Goal: Task Accomplishment & Management: Manage account settings

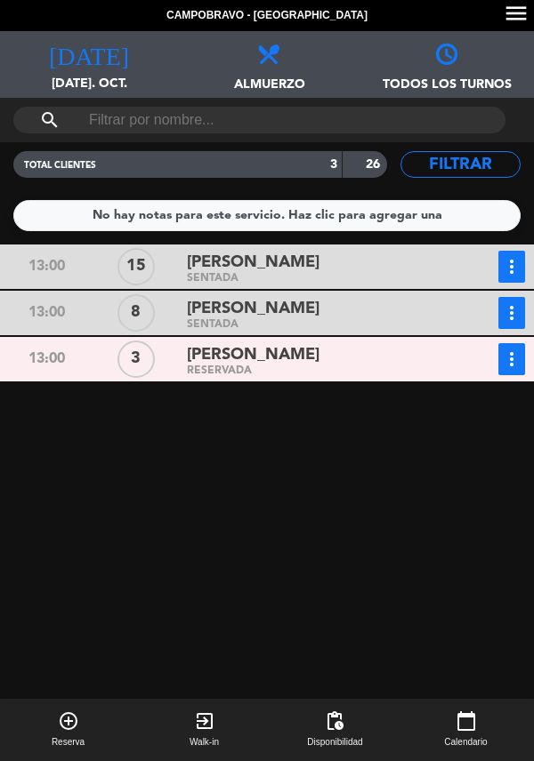
click at [270, 98] on div "search" at bounding box center [267, 120] width 534 height 44
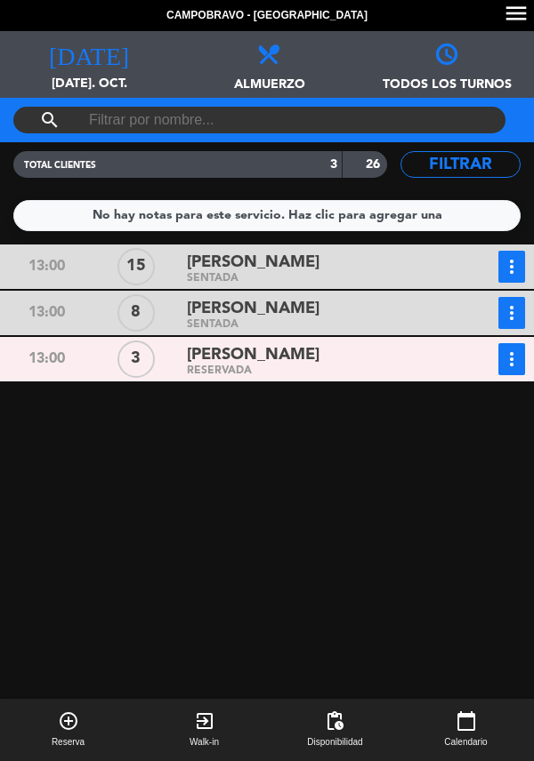
click at [290, 58] on span at bounding box center [267, 47] width 178 height 32
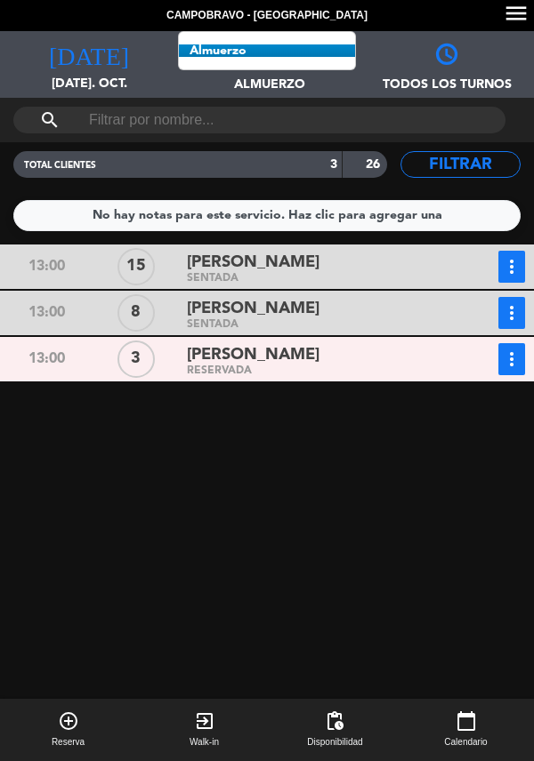
click at [272, 67] on span "Almuerzo Todos los servicios Almuerzo Cena" at bounding box center [267, 64] width 178 height 67
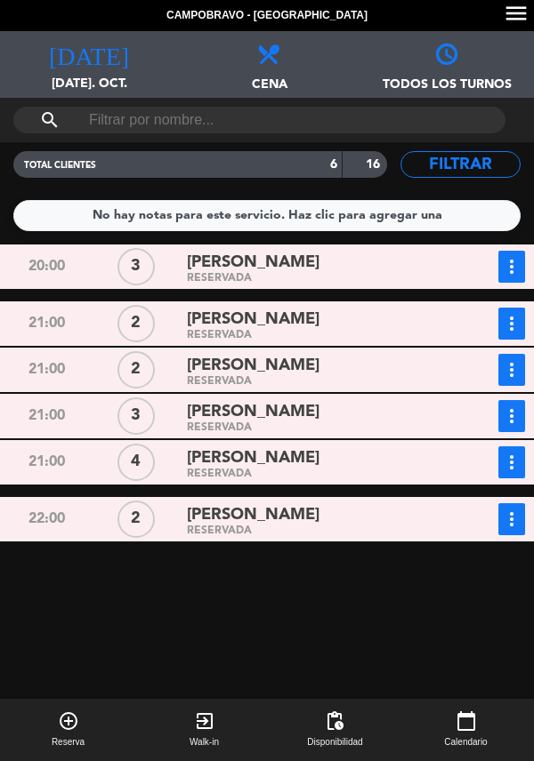
click at [349, 272] on div "[PERSON_NAME]" at bounding box center [315, 263] width 256 height 24
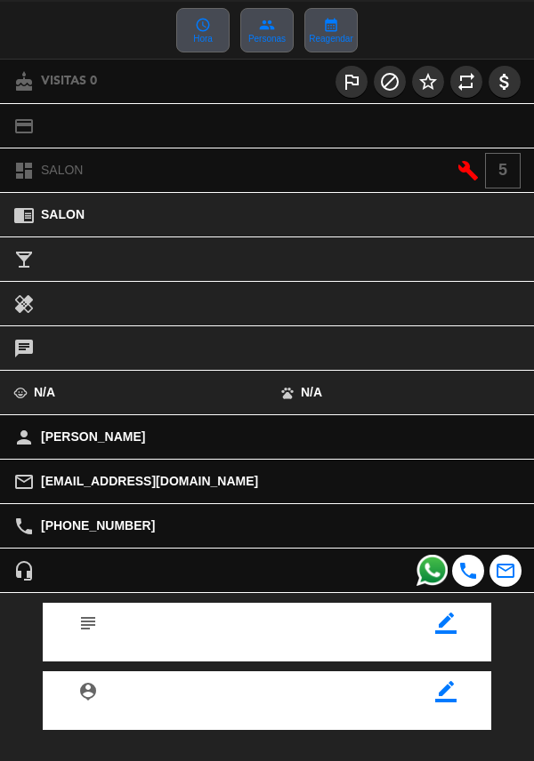
scroll to position [233, 0]
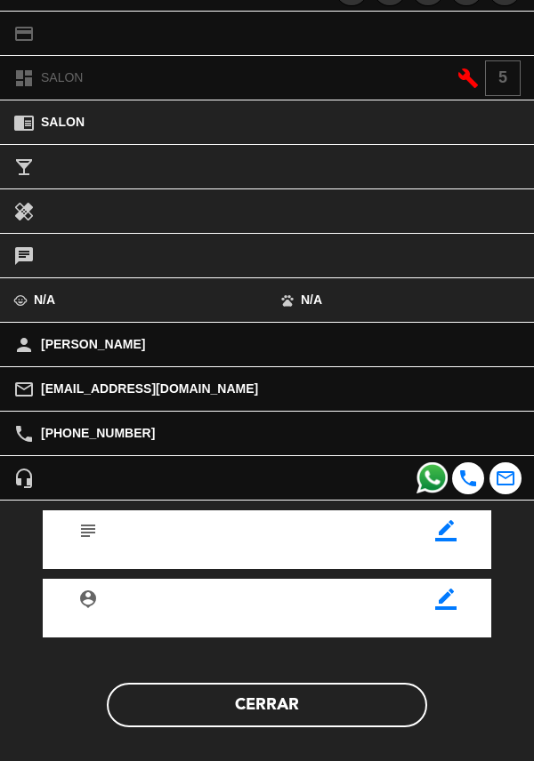
click at [335, 704] on button "Cerrar" at bounding box center [267, 705] width 320 height 44
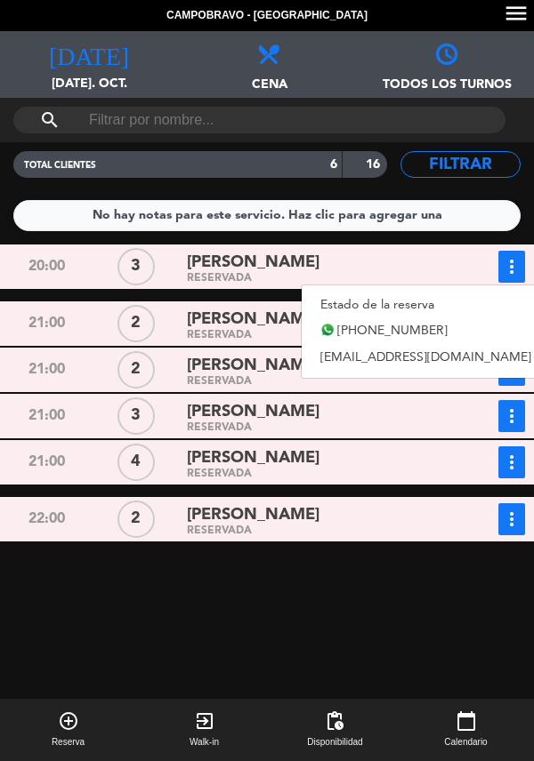
click at [446, 301] on link "Estado de la reserva" at bounding box center [425, 305] width 248 height 27
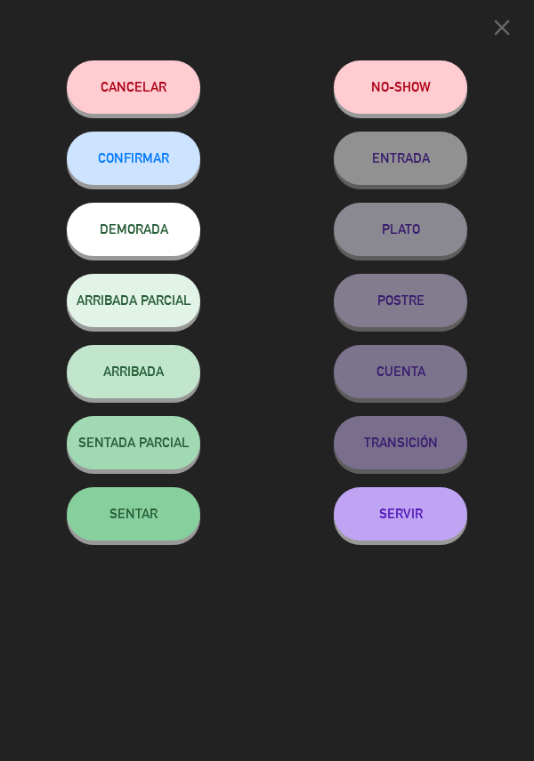
click at [182, 113] on button "Cancelar" at bounding box center [133, 86] width 133 height 53
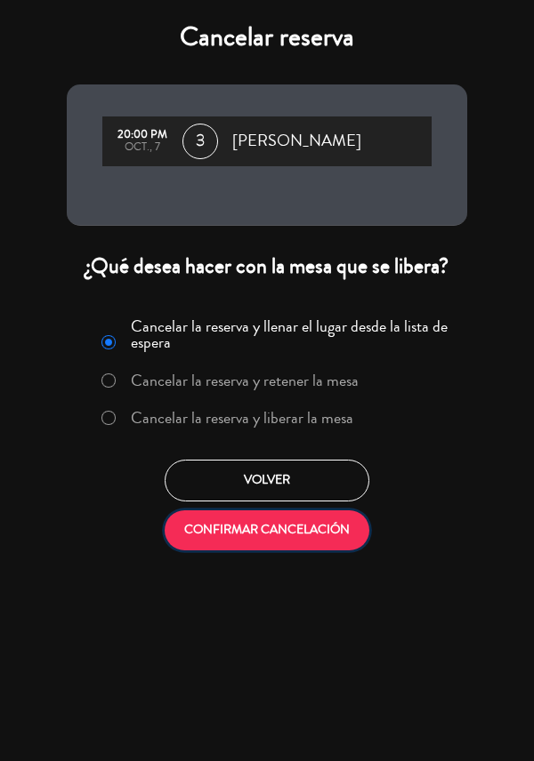
click at [308, 543] on button "CONFIRMAR CANCELACIÓN" at bounding box center [267, 530] width 205 height 40
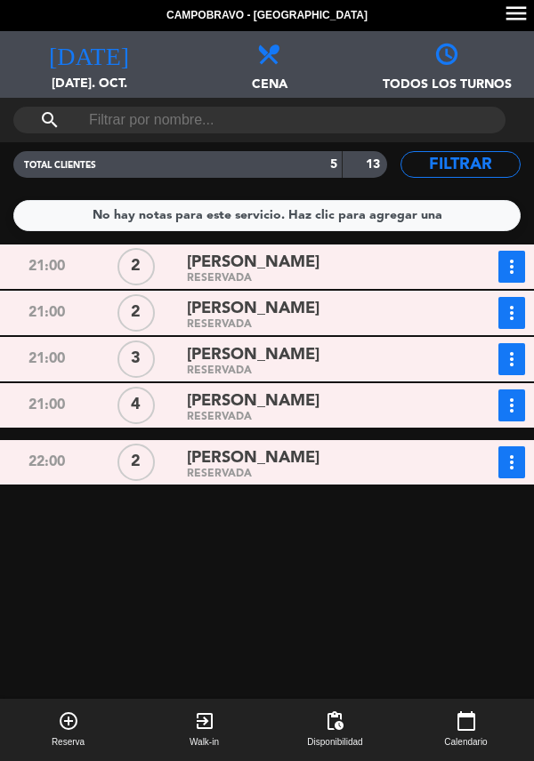
click at [317, 262] on div "[PERSON_NAME]" at bounding box center [315, 263] width 256 height 24
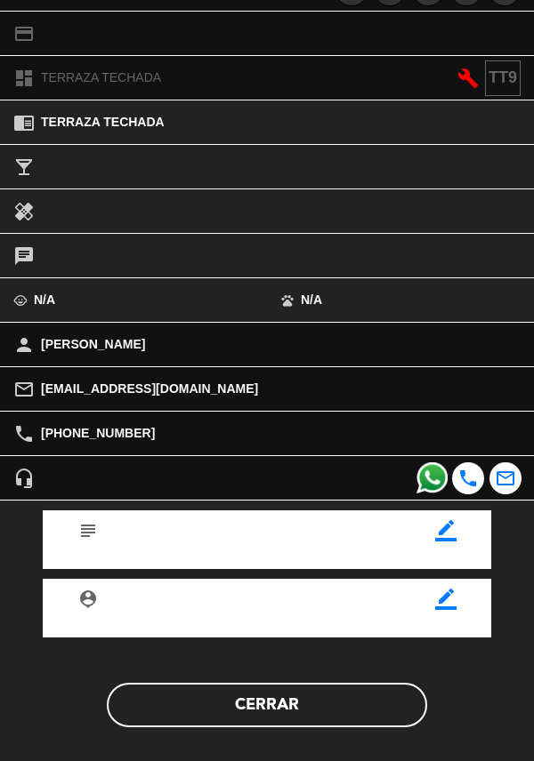
click at [254, 722] on button "Cerrar" at bounding box center [267, 705] width 320 height 44
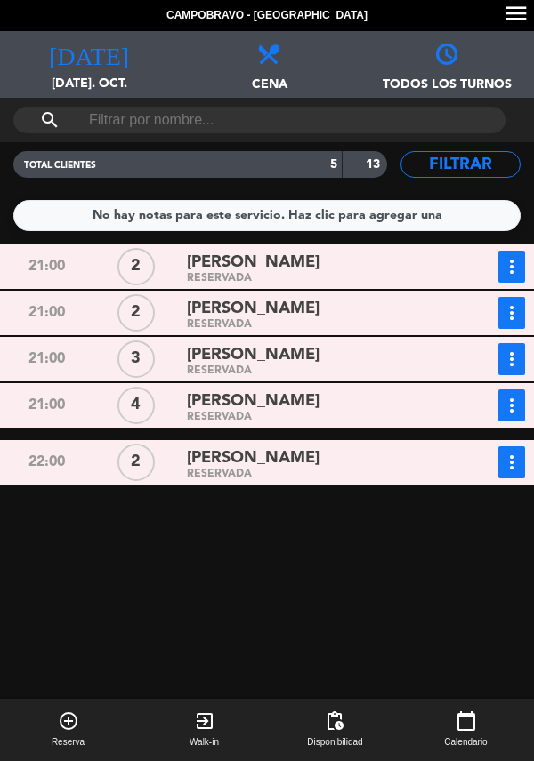
click at [331, 324] on div "RESERVADA" at bounding box center [315, 325] width 256 height 8
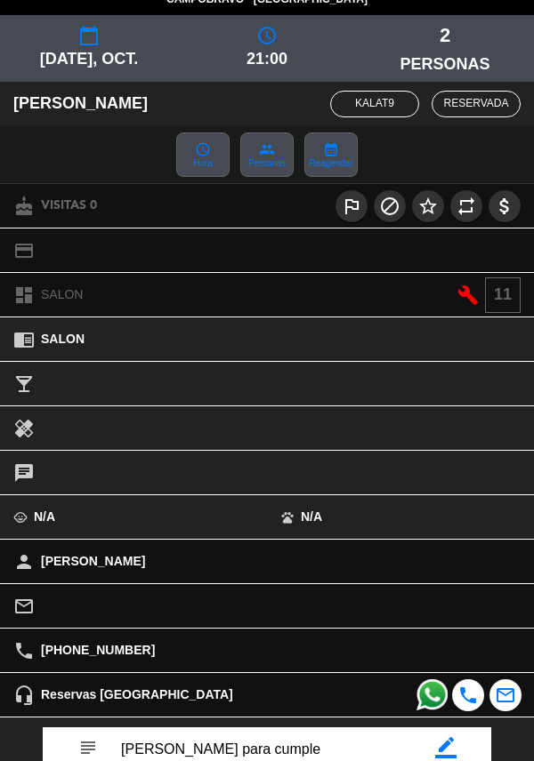
scroll to position [235, 0]
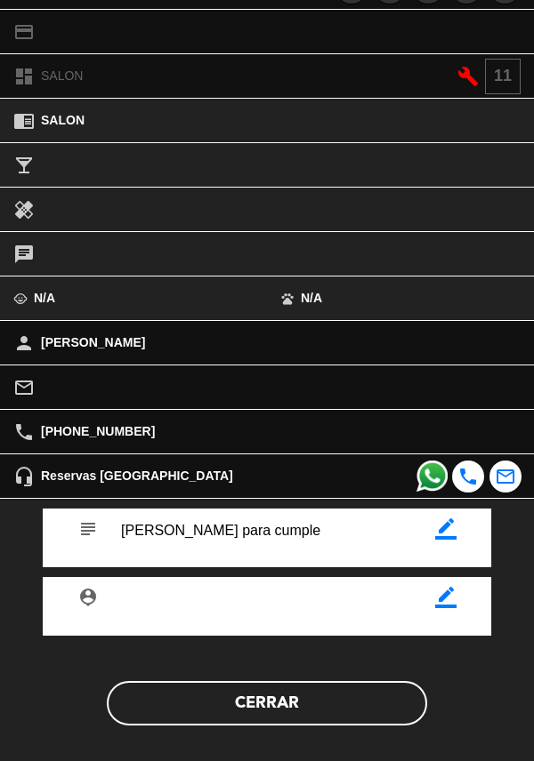
click at [341, 698] on button "Cerrar" at bounding box center [267, 703] width 320 height 44
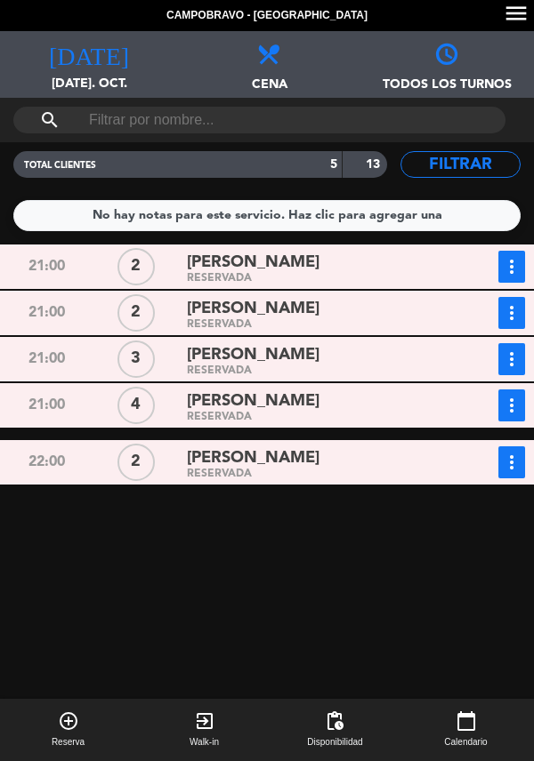
click at [339, 361] on div "[PERSON_NAME]" at bounding box center [315, 355] width 256 height 24
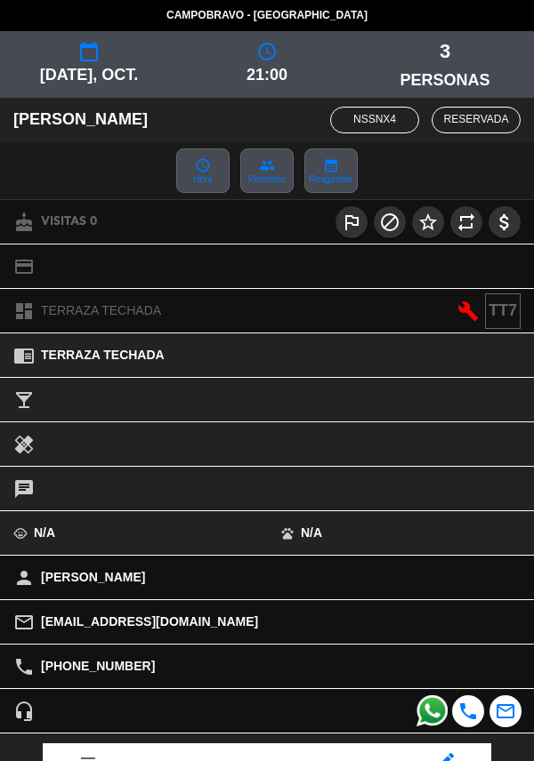
scroll to position [233, 0]
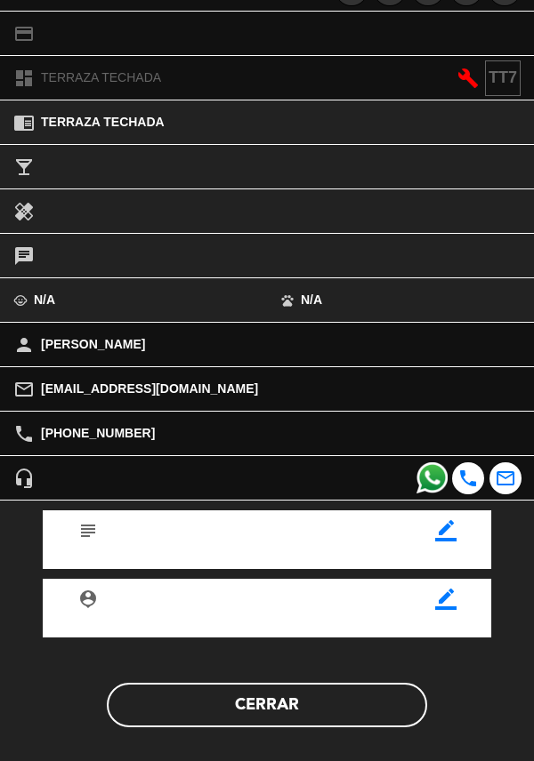
click at [267, 760] on div "subject border_color person_pin border_color Cerrar" at bounding box center [267, 633] width 560 height 264
click at [285, 721] on button "Cerrar" at bounding box center [267, 705] width 320 height 44
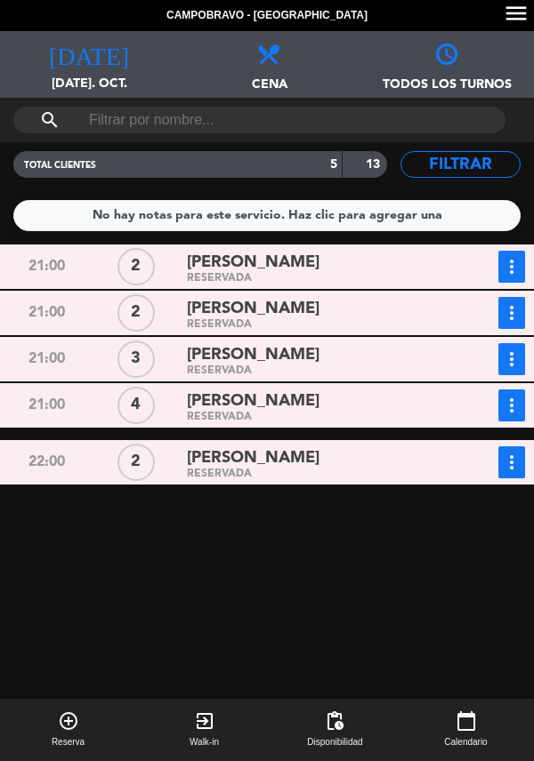
click at [333, 420] on div "RESERVADA" at bounding box center [315, 418] width 256 height 8
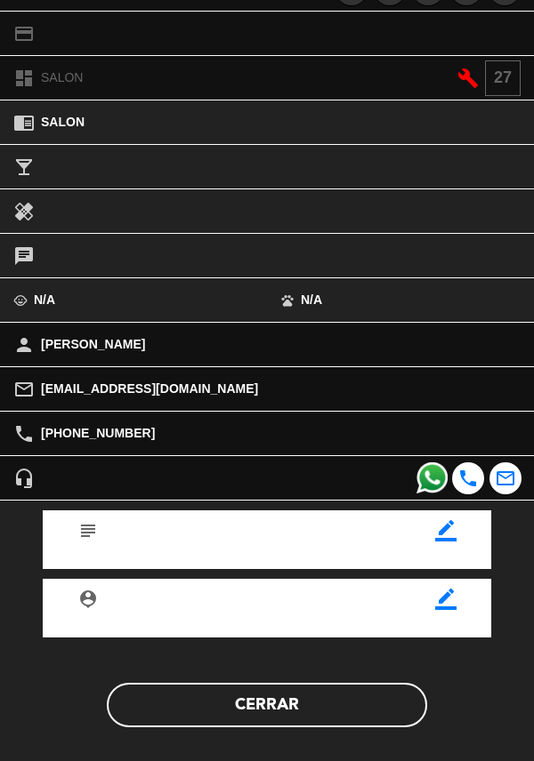
click at [308, 698] on button "Cerrar" at bounding box center [267, 705] width 320 height 44
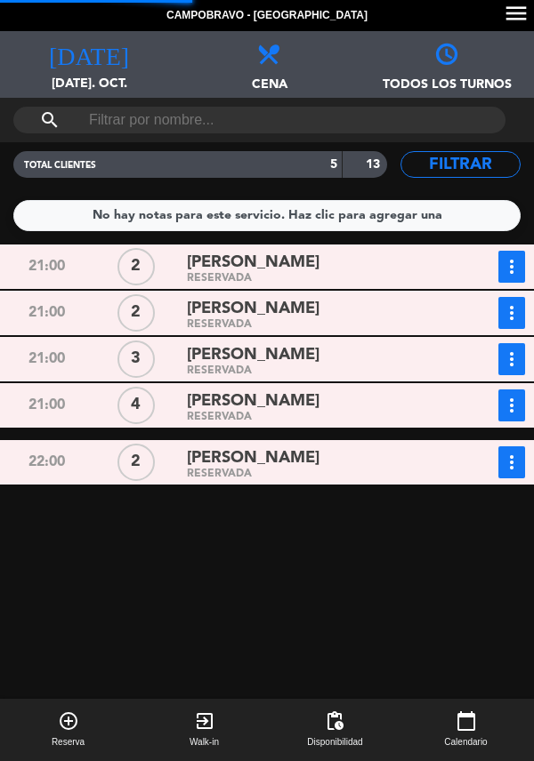
click at [385, 462] on div "[PERSON_NAME]" at bounding box center [315, 458] width 256 height 24
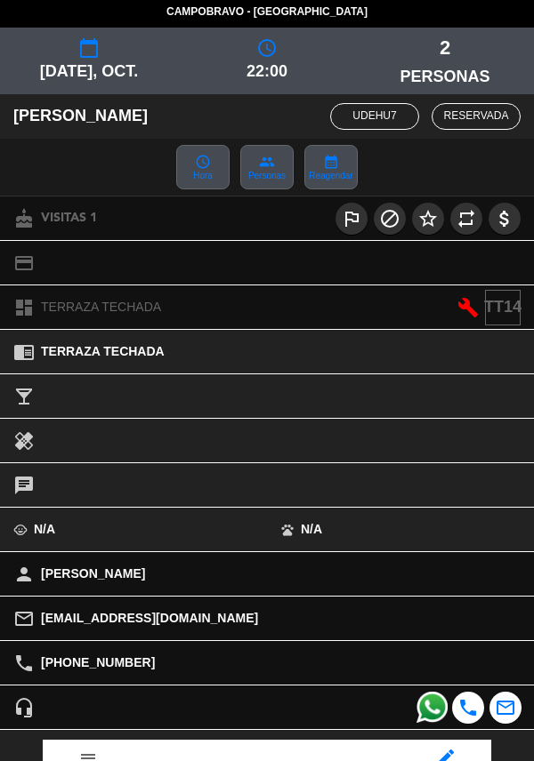
scroll to position [0, 0]
